Goal: Task Accomplishment & Management: Use online tool/utility

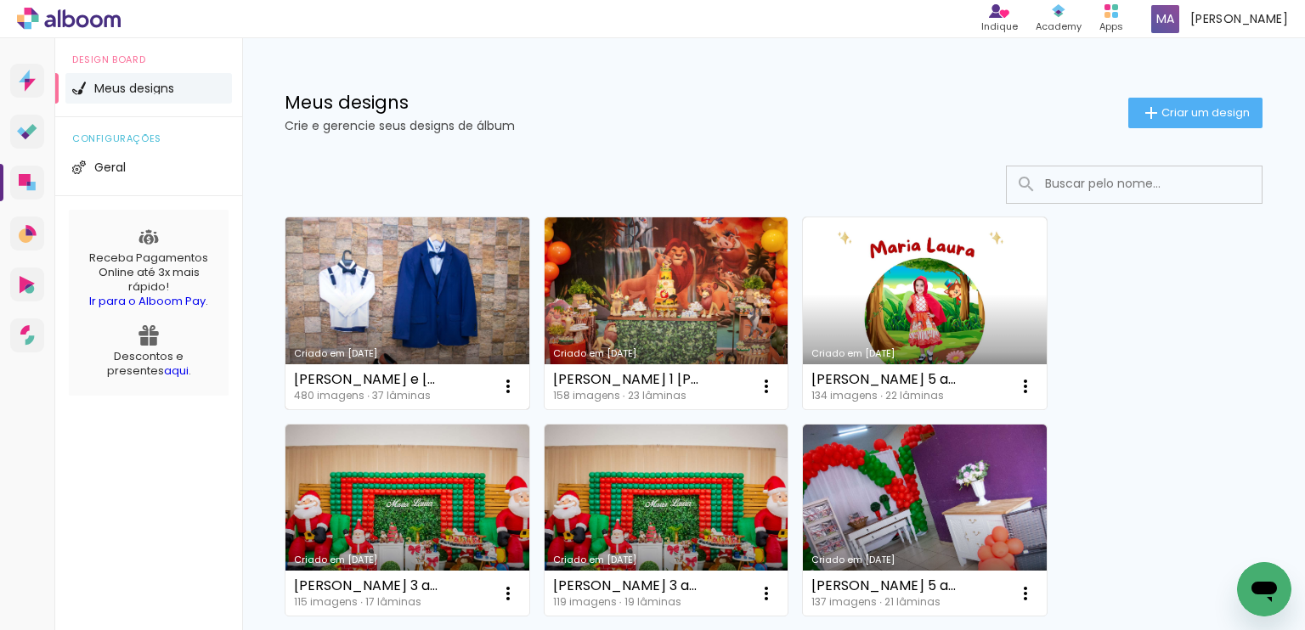
click at [344, 325] on link "Criado em [DATE]" at bounding box center [407, 313] width 244 height 192
